Goal: Entertainment & Leisure: Consume media (video, audio)

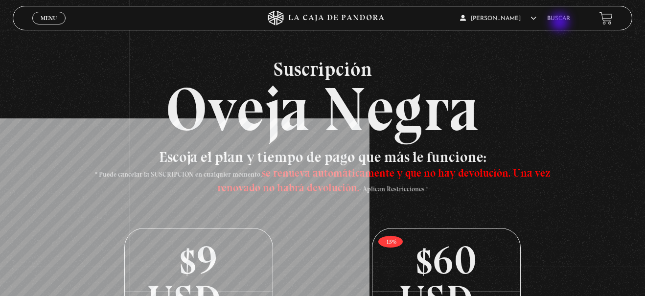
click at [561, 23] on li "Buscar" at bounding box center [558, 18] width 23 height 15
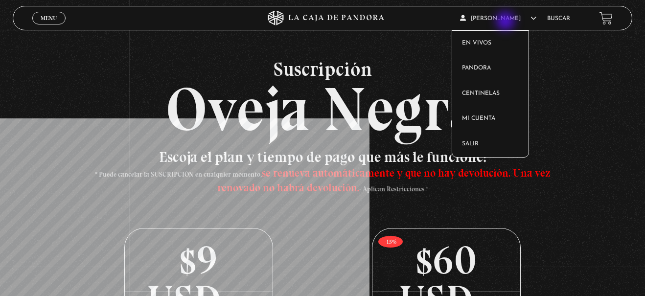
click at [498, 17] on span "[PERSON_NAME]" at bounding box center [498, 19] width 76 height 6
click at [498, 22] on span "[PERSON_NAME]" at bounding box center [498, 19] width 76 height 6
click at [487, 16] on span "[PERSON_NAME]" at bounding box center [498, 19] width 76 height 6
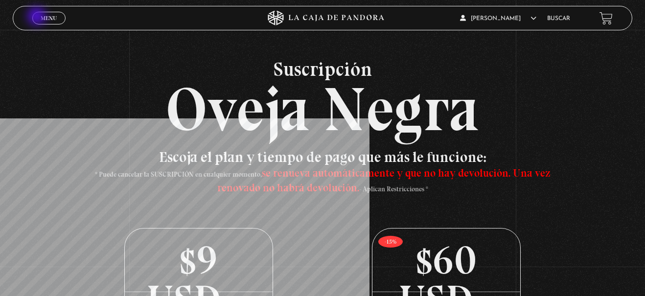
click at [38, 17] on link "Menu Cerrar" at bounding box center [48, 18] width 33 height 13
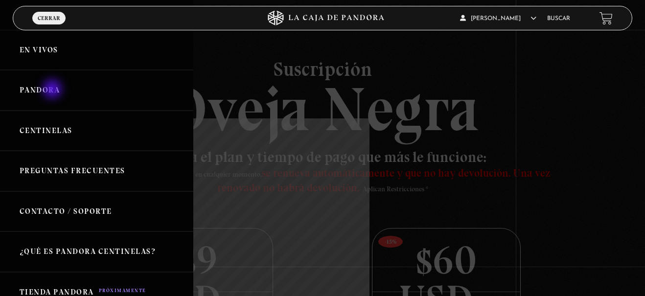
click at [53, 91] on link "Pandora" at bounding box center [96, 90] width 193 height 41
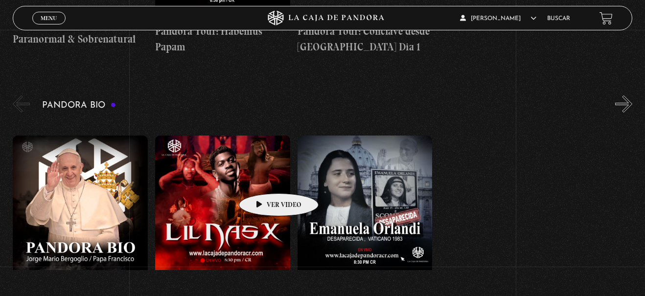
scroll to position [1796, 0]
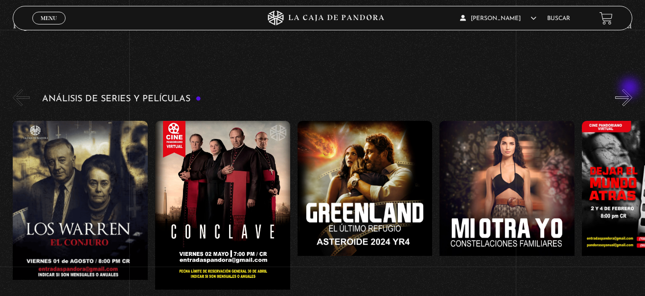
click at [631, 89] on button "»" at bounding box center [623, 97] width 17 height 17
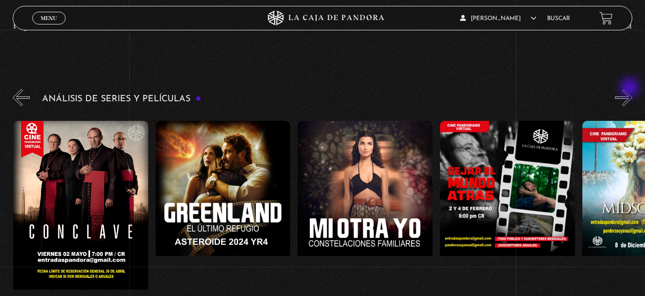
click at [631, 89] on button "»" at bounding box center [623, 97] width 17 height 17
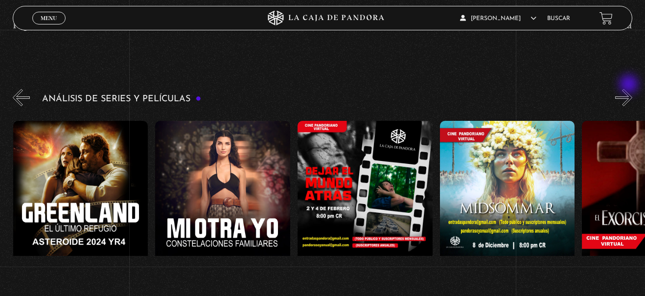
click at [630, 89] on button "»" at bounding box center [623, 97] width 17 height 17
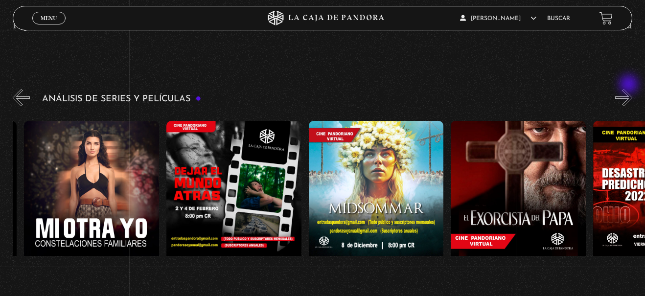
click at [630, 89] on button "»" at bounding box center [623, 97] width 17 height 17
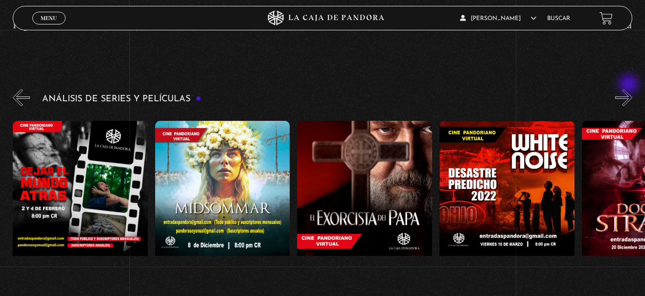
click at [630, 89] on button "»" at bounding box center [623, 97] width 17 height 17
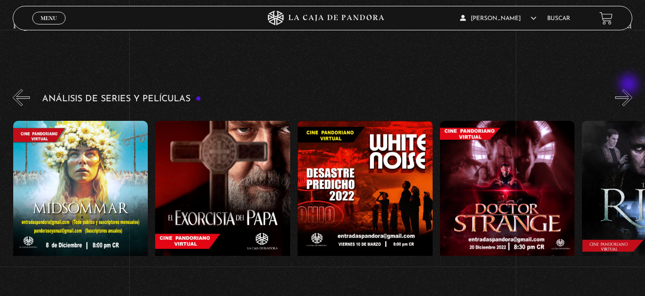
click at [630, 89] on button "»" at bounding box center [623, 97] width 17 height 17
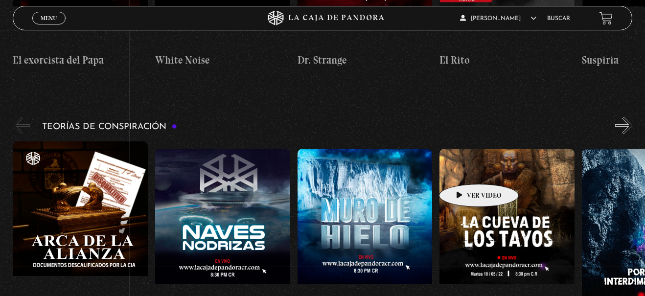
scroll to position [1846, 0]
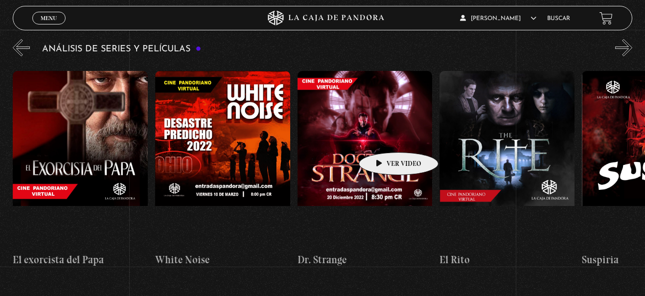
click at [383, 137] on figure at bounding box center [364, 159] width 135 height 176
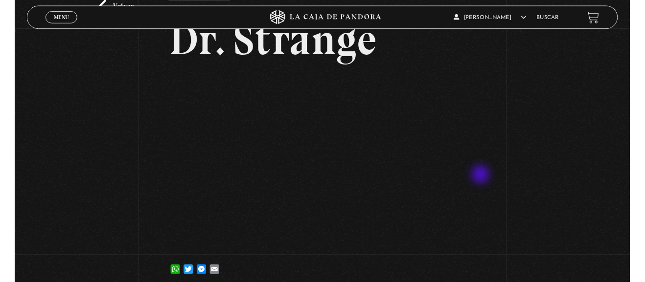
scroll to position [100, 0]
